Goal: Task Accomplishment & Management: Use online tool/utility

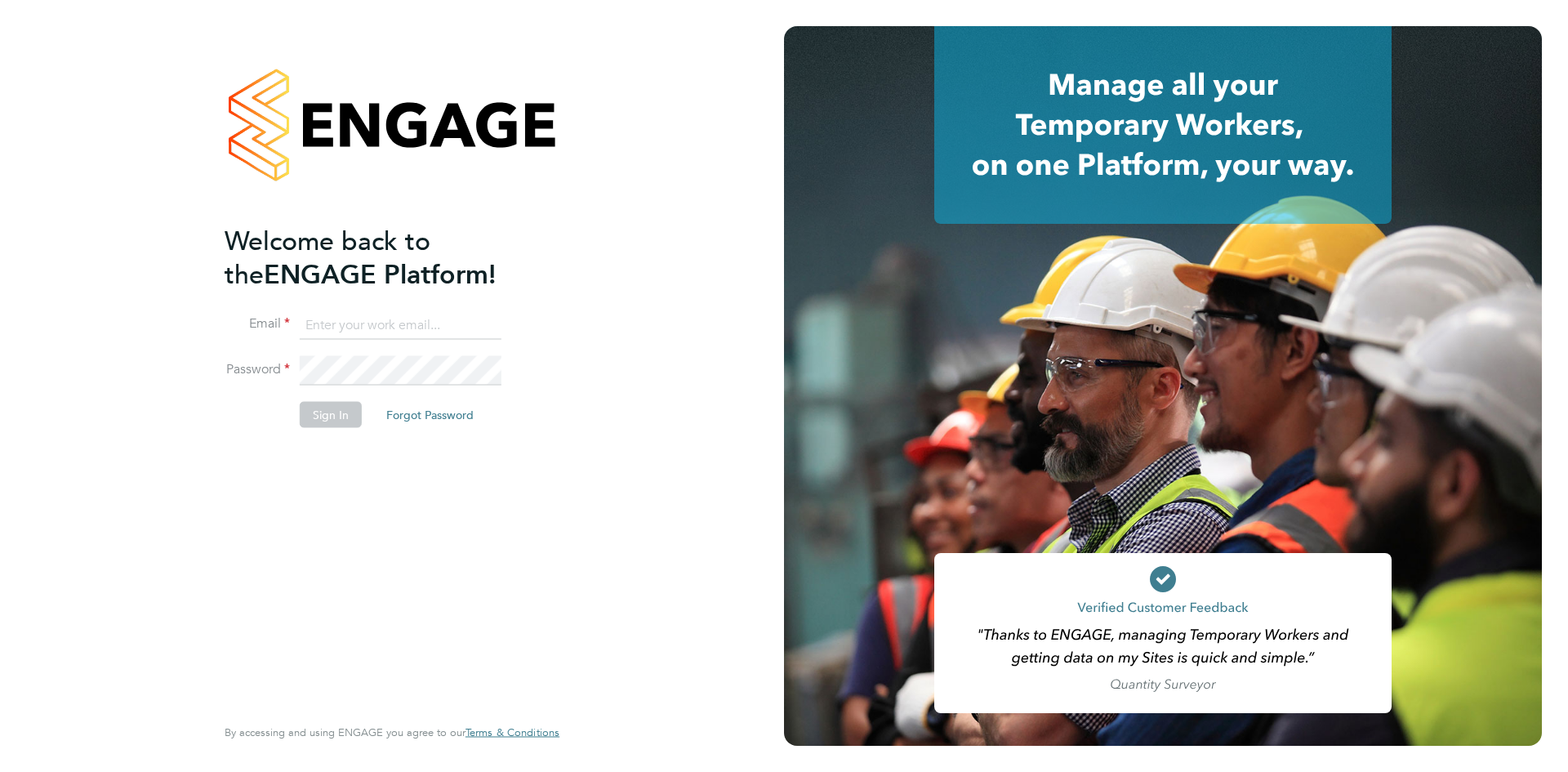
click at [436, 324] on input at bounding box center [400, 325] width 201 height 29
type input "[EMAIL_ADDRESS][DOMAIN_NAME]"
click at [324, 409] on button "Sign In" at bounding box center [331, 415] width 62 height 26
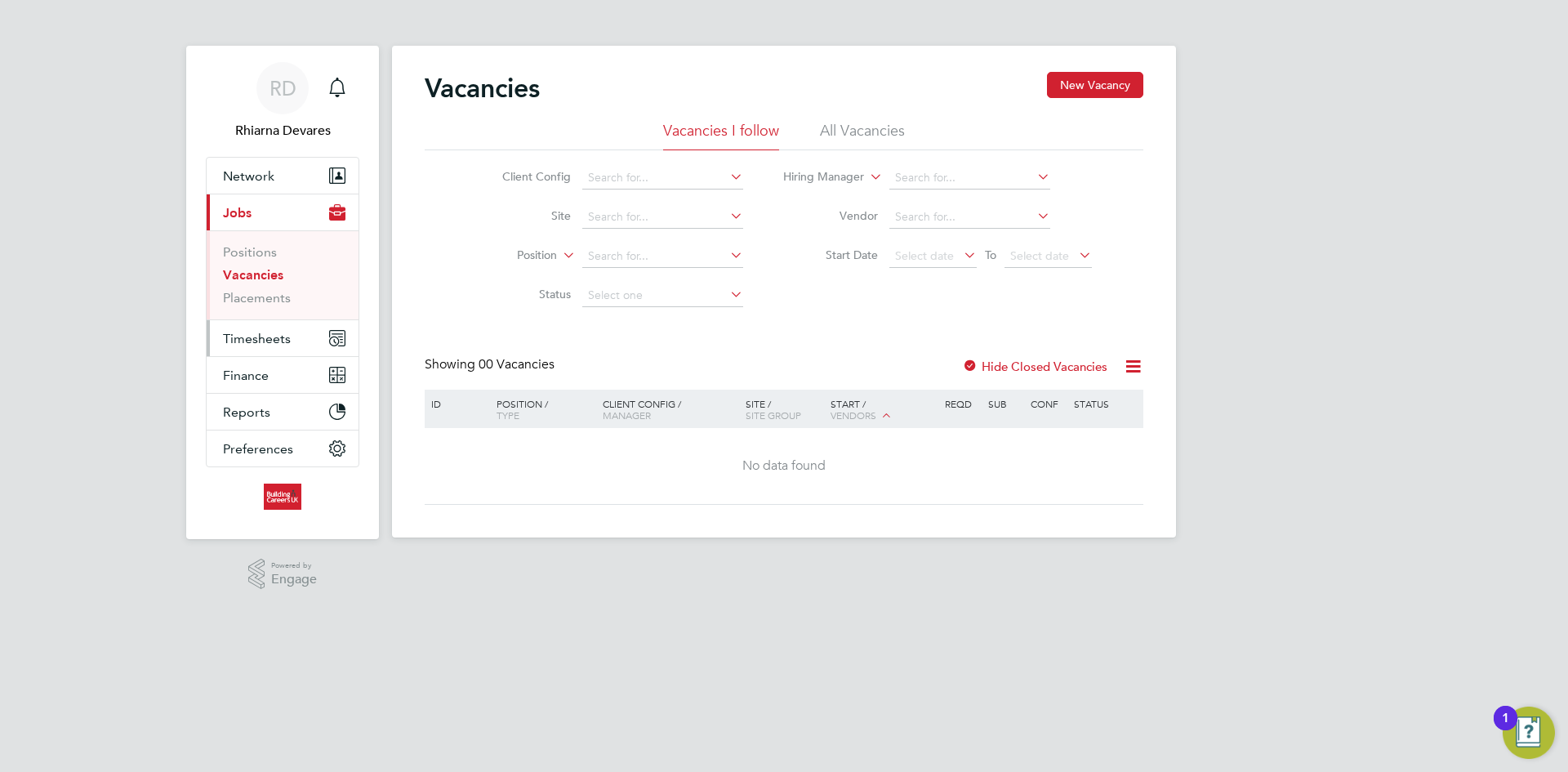
click at [264, 342] on span "Timesheets" at bounding box center [257, 339] width 68 height 16
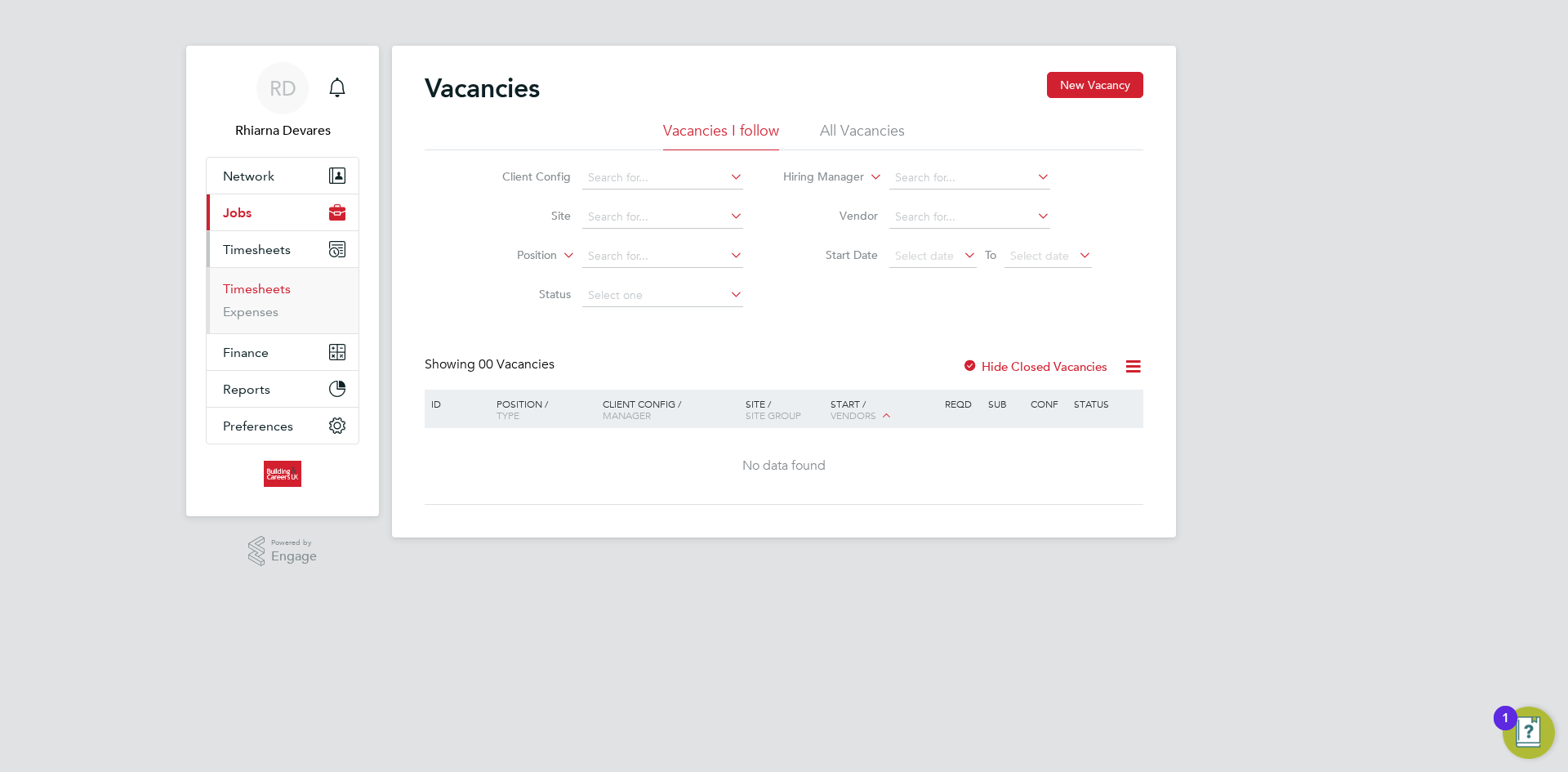
click at [253, 292] on link "Timesheets" at bounding box center [257, 289] width 68 height 16
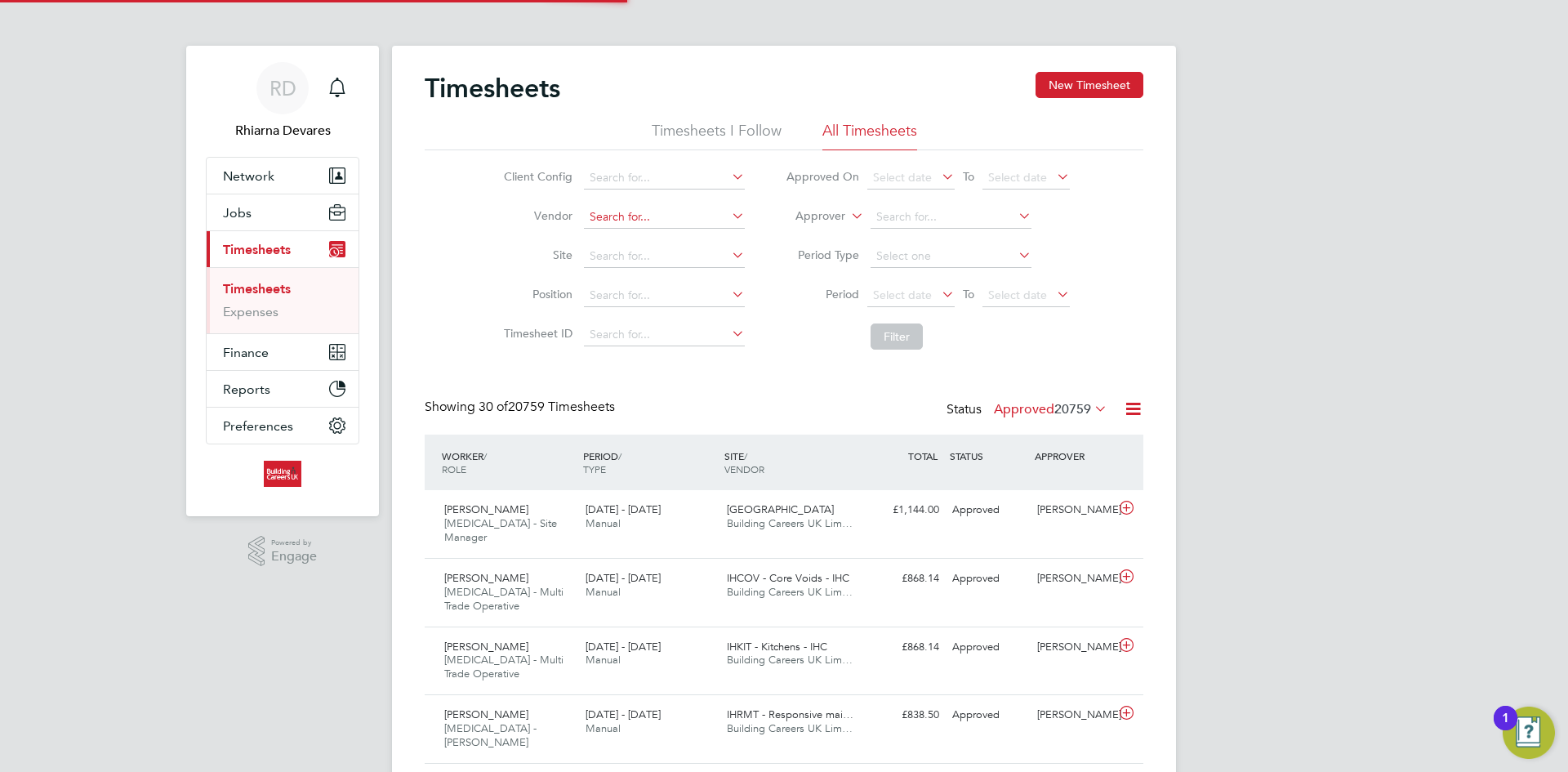
click at [639, 221] on input at bounding box center [664, 217] width 161 height 23
click at [633, 229] on li "Building Careers UK Limited" at bounding box center [716, 240] width 267 height 22
type input "Building Careers UK Limited"
click at [814, 212] on label "Approver" at bounding box center [808, 216] width 73 height 16
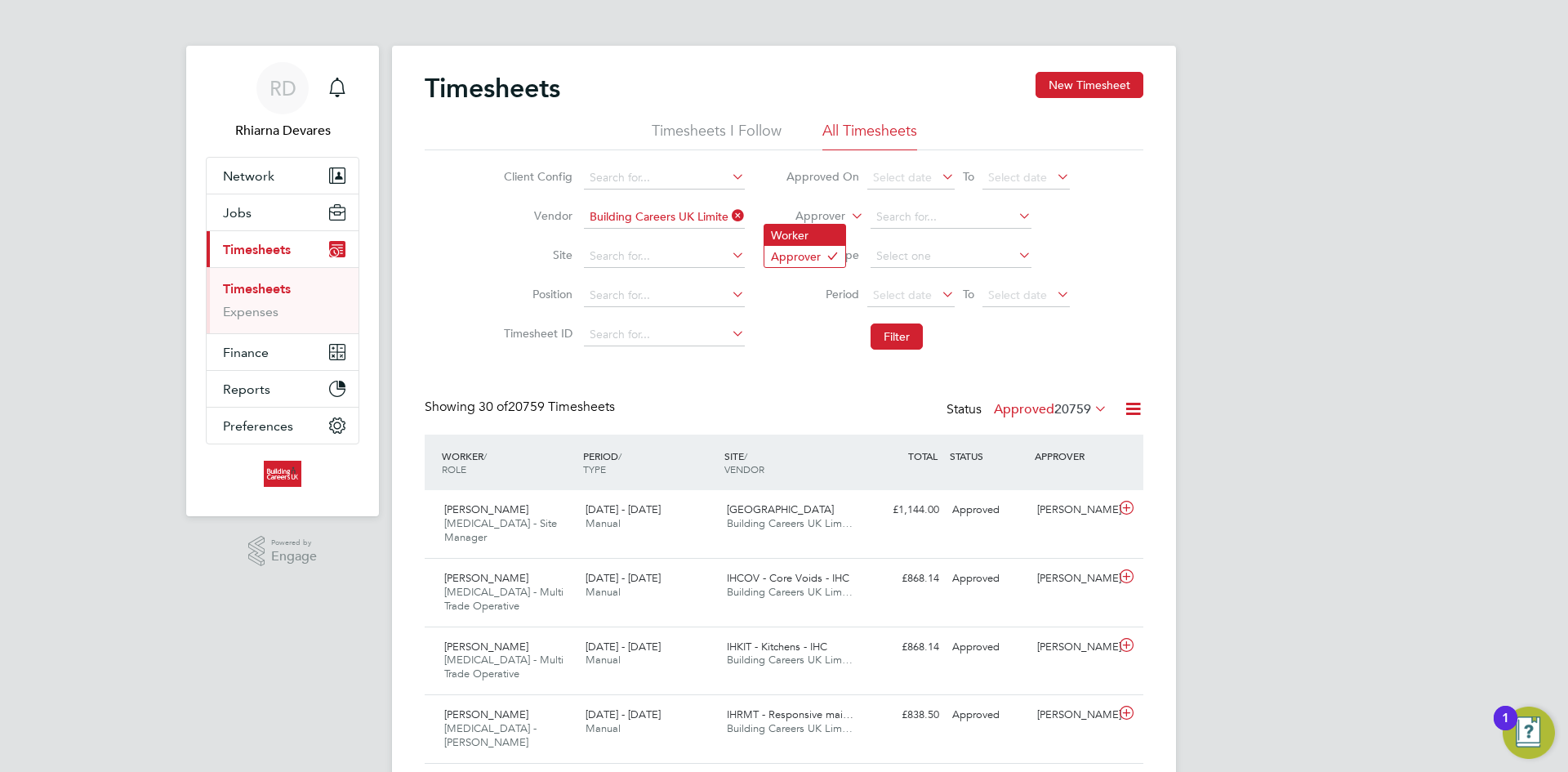
click at [803, 239] on li "Worker" at bounding box center [805, 235] width 81 height 22
click at [902, 290] on span "Select date" at bounding box center [902, 295] width 59 height 15
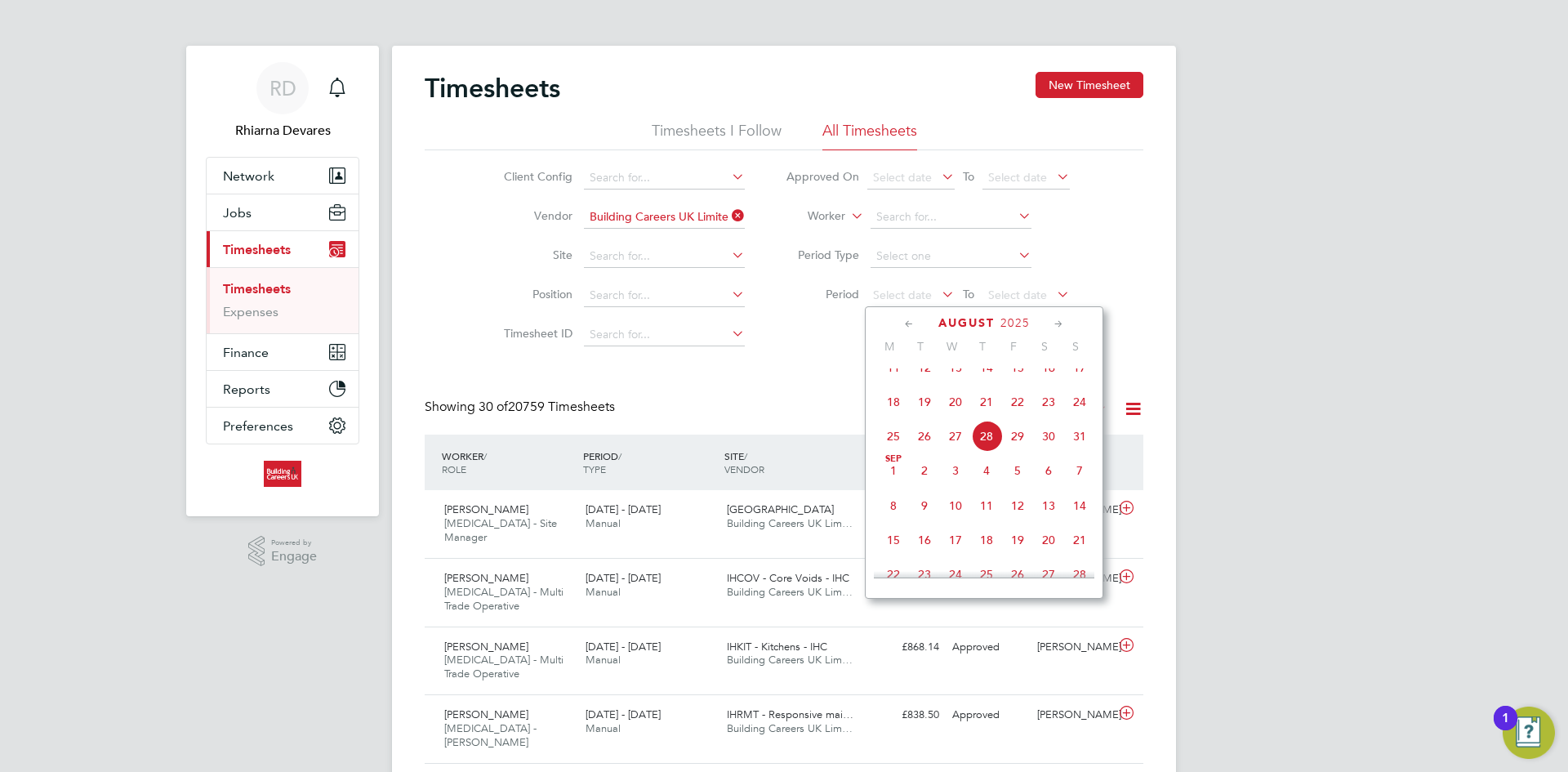
click at [895, 410] on span "18" at bounding box center [894, 402] width 31 height 31
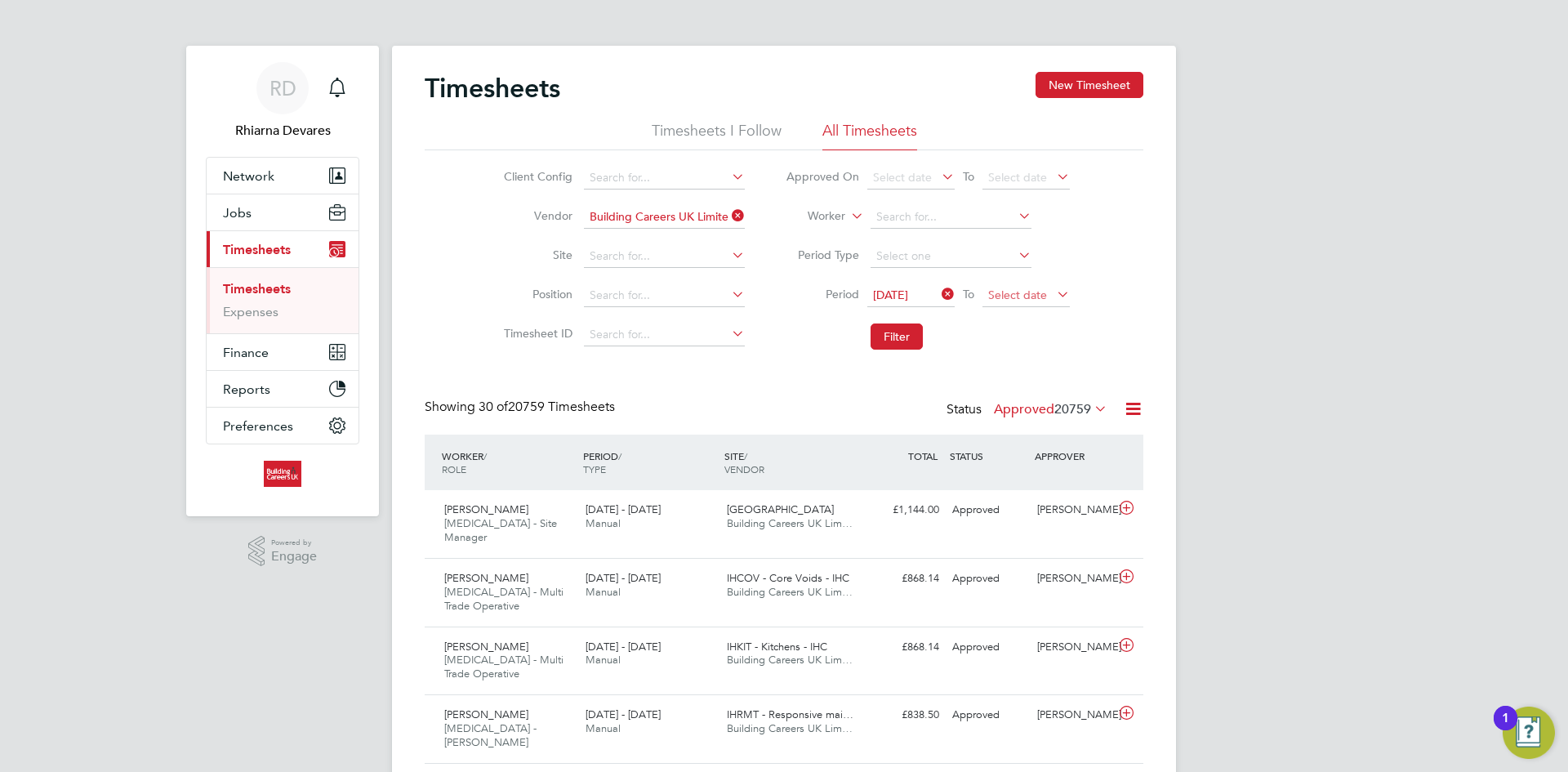
click at [1044, 302] on span "Select date" at bounding box center [1026, 296] width 88 height 22
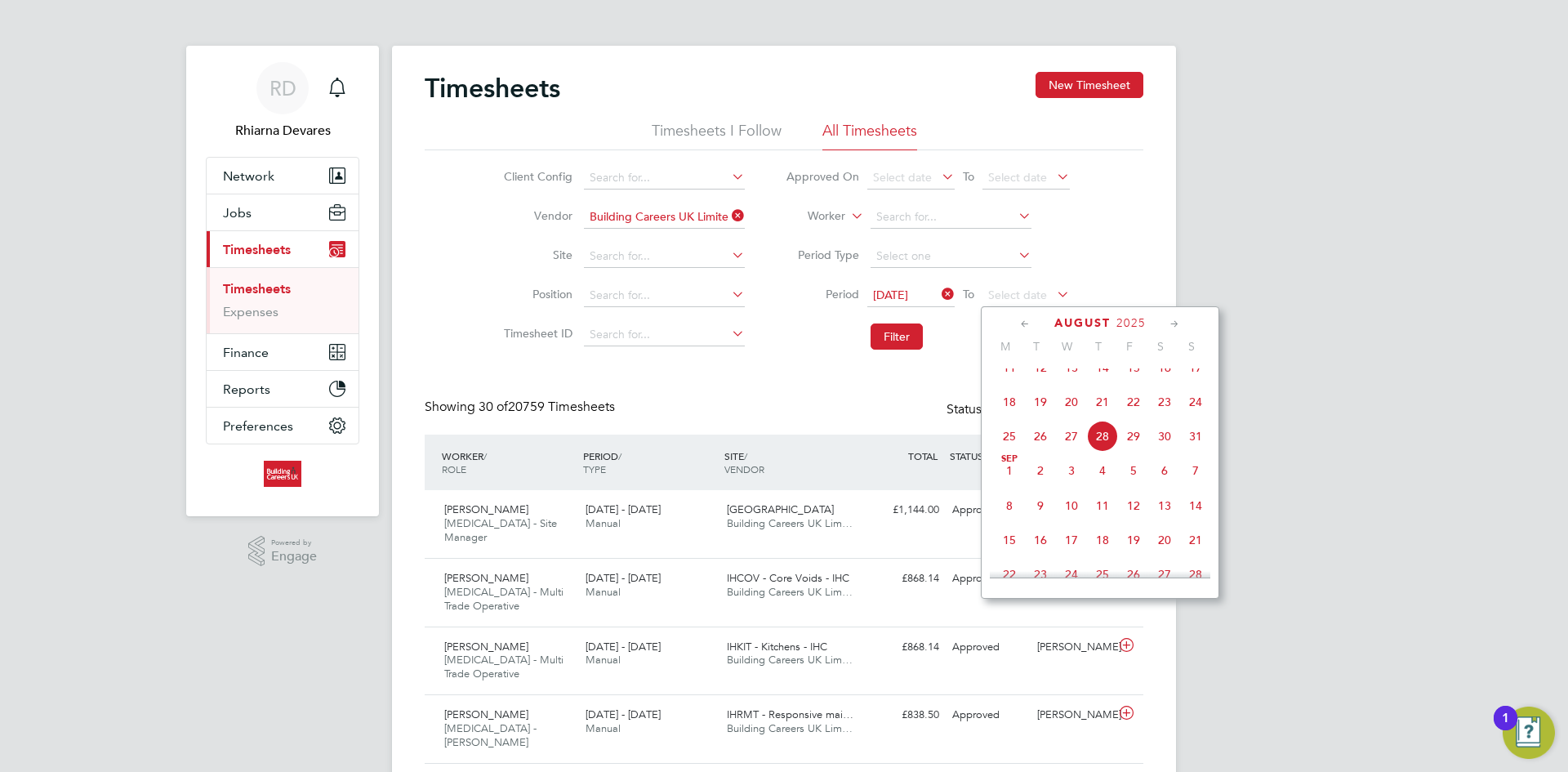
click at [1199, 418] on span "24" at bounding box center [1196, 402] width 31 height 31
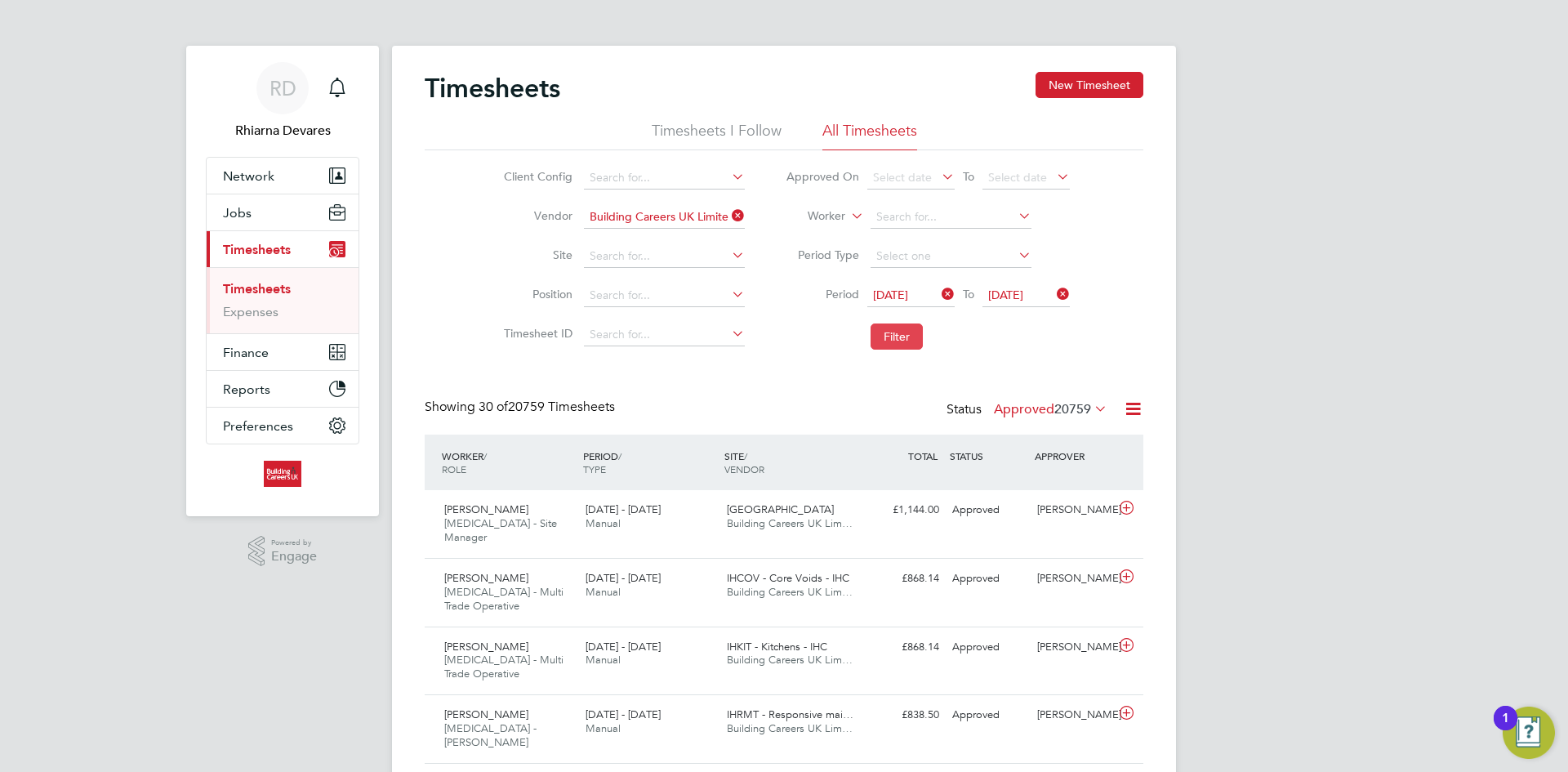
click at [889, 331] on button "Filter" at bounding box center [896, 337] width 53 height 26
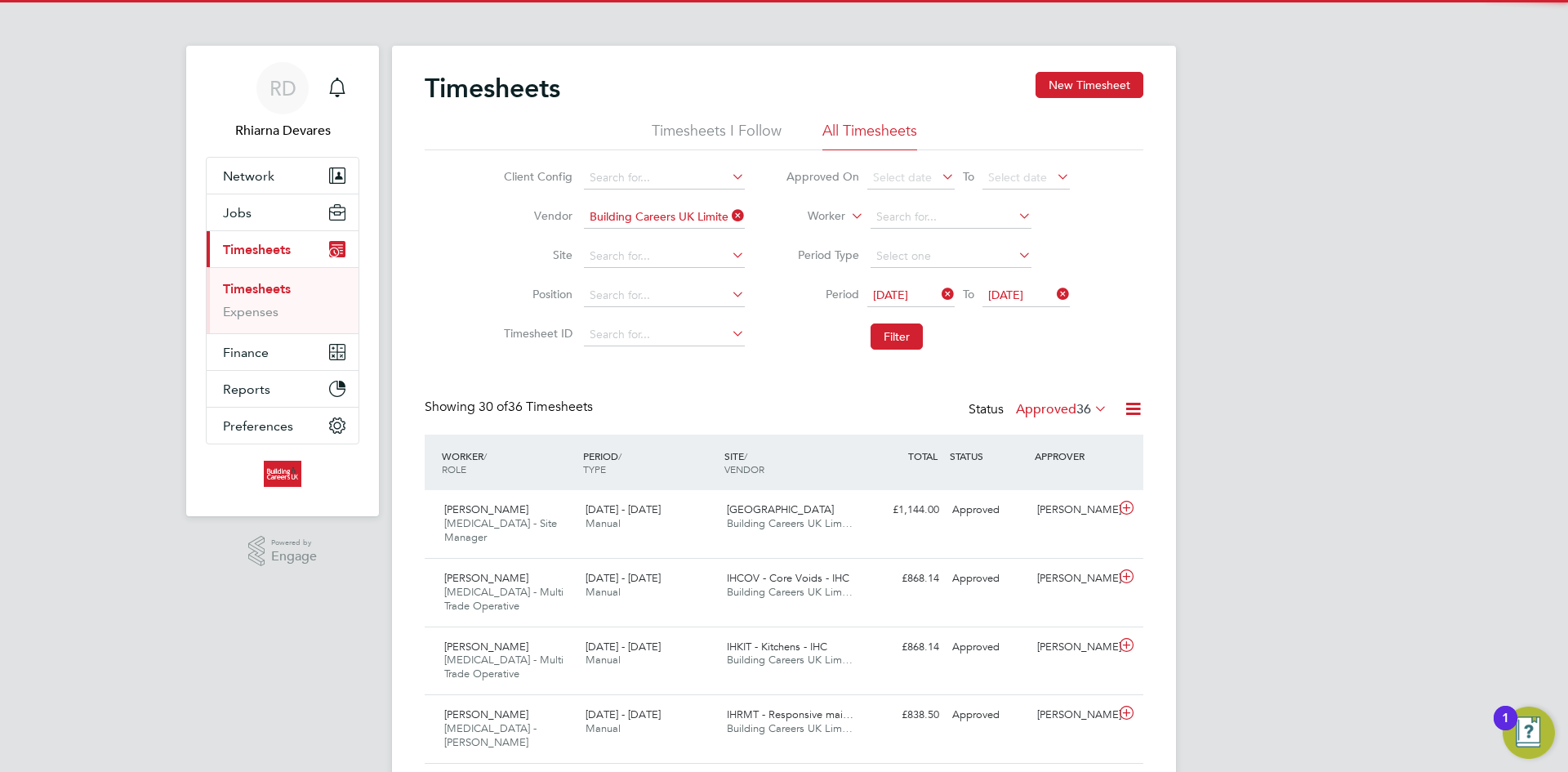
click at [1142, 408] on icon at bounding box center [1133, 409] width 21 height 21
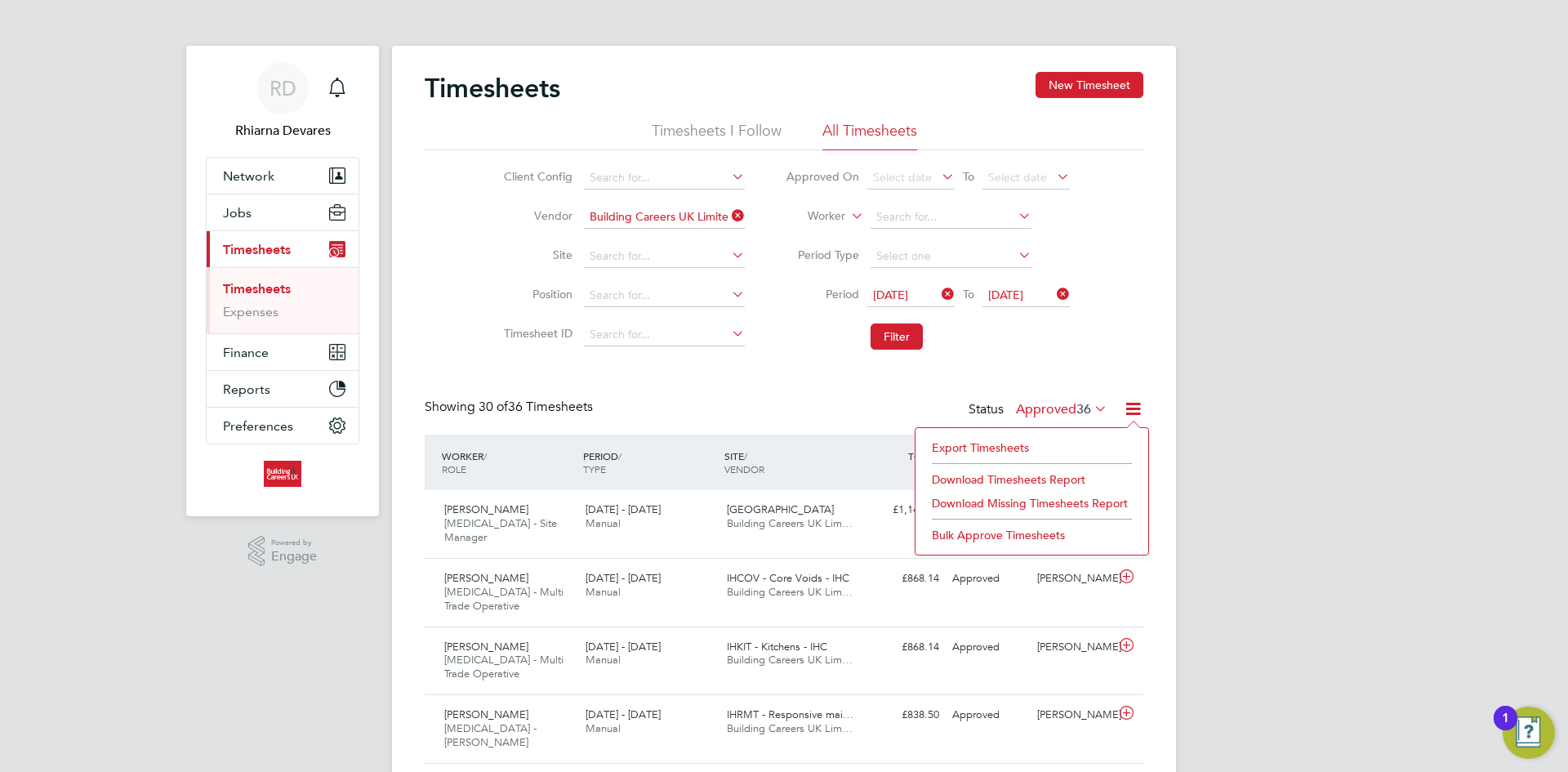
click at [931, 441] on li "Export Timesheets" at bounding box center [1032, 448] width 216 height 23
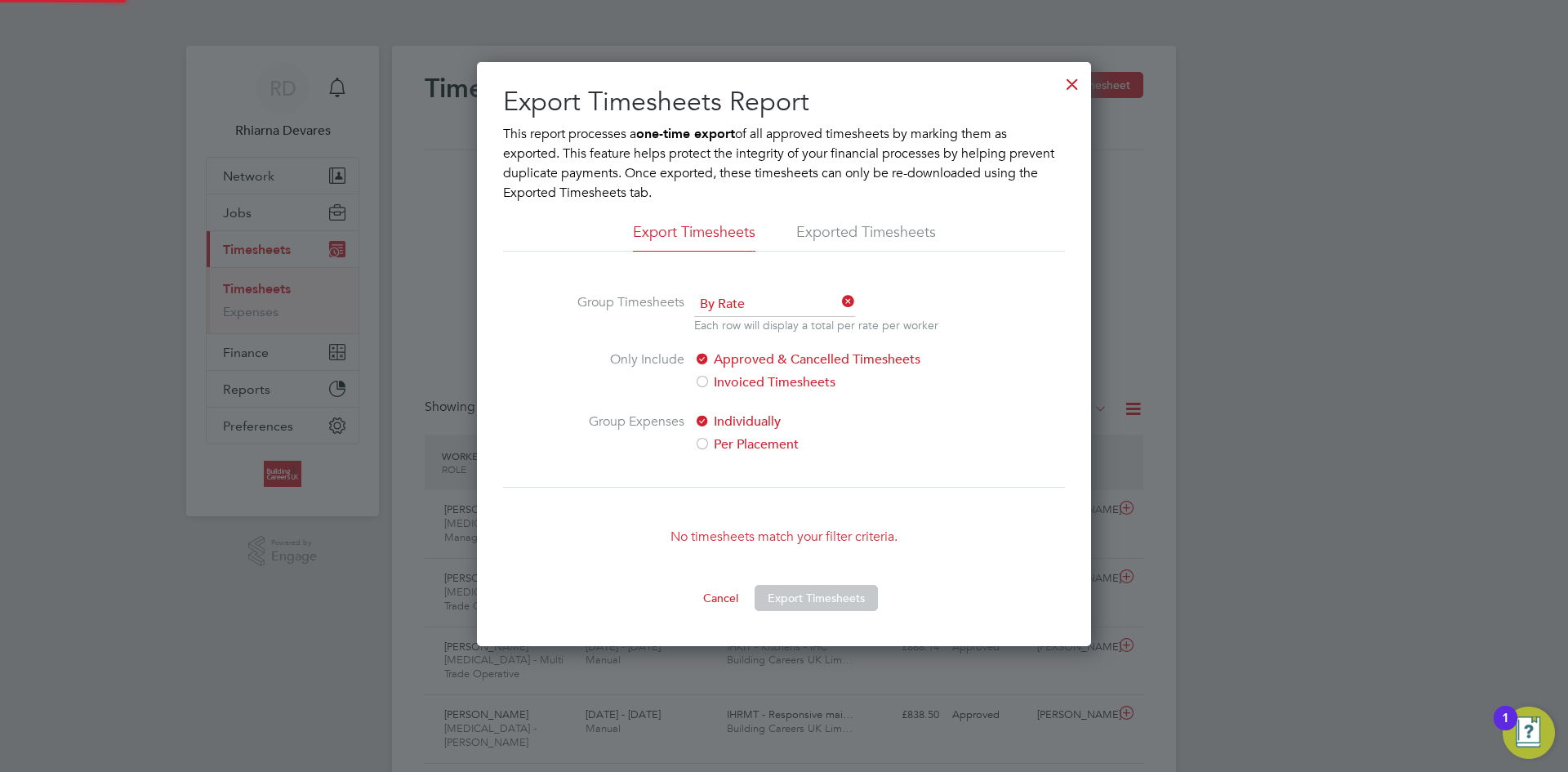
click at [719, 597] on button "Cancel" at bounding box center [721, 598] width 61 height 26
